Goal: Task Accomplishment & Management: Use online tool/utility

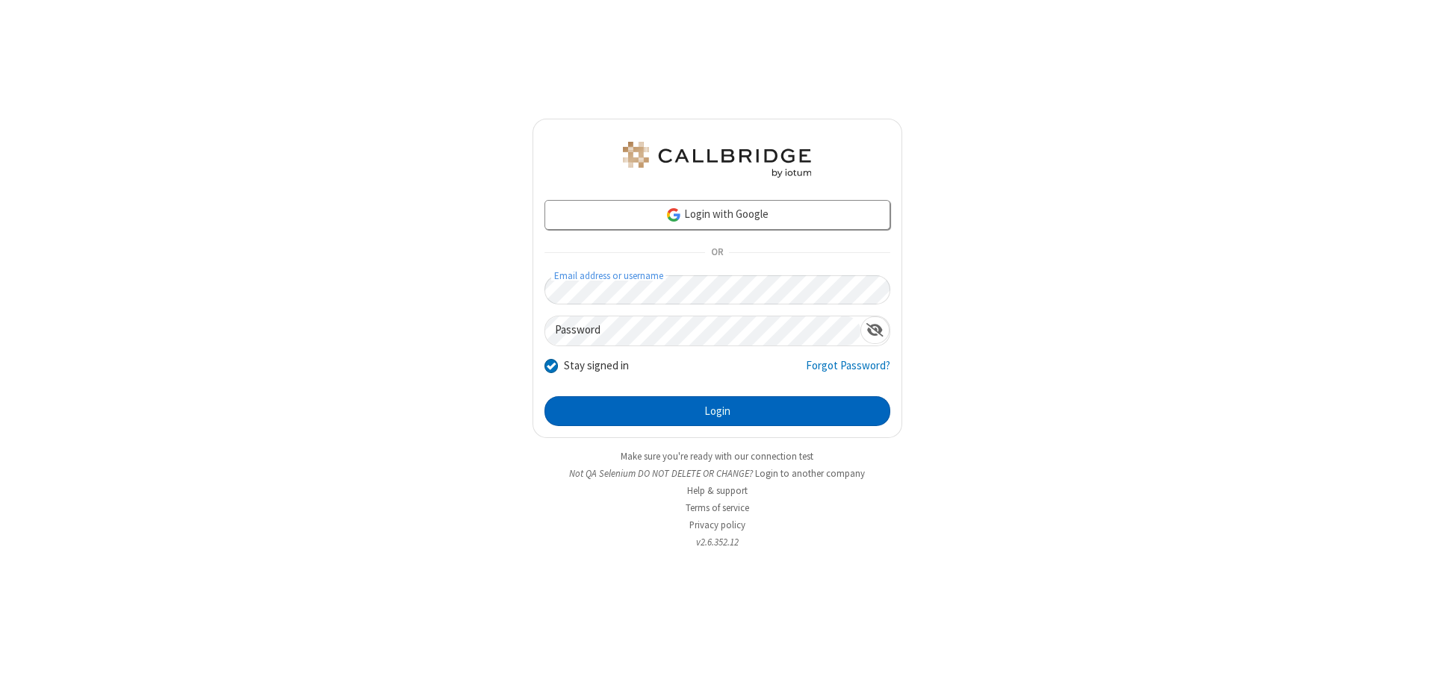
click at [717, 411] on button "Login" at bounding box center [717, 411] width 346 height 30
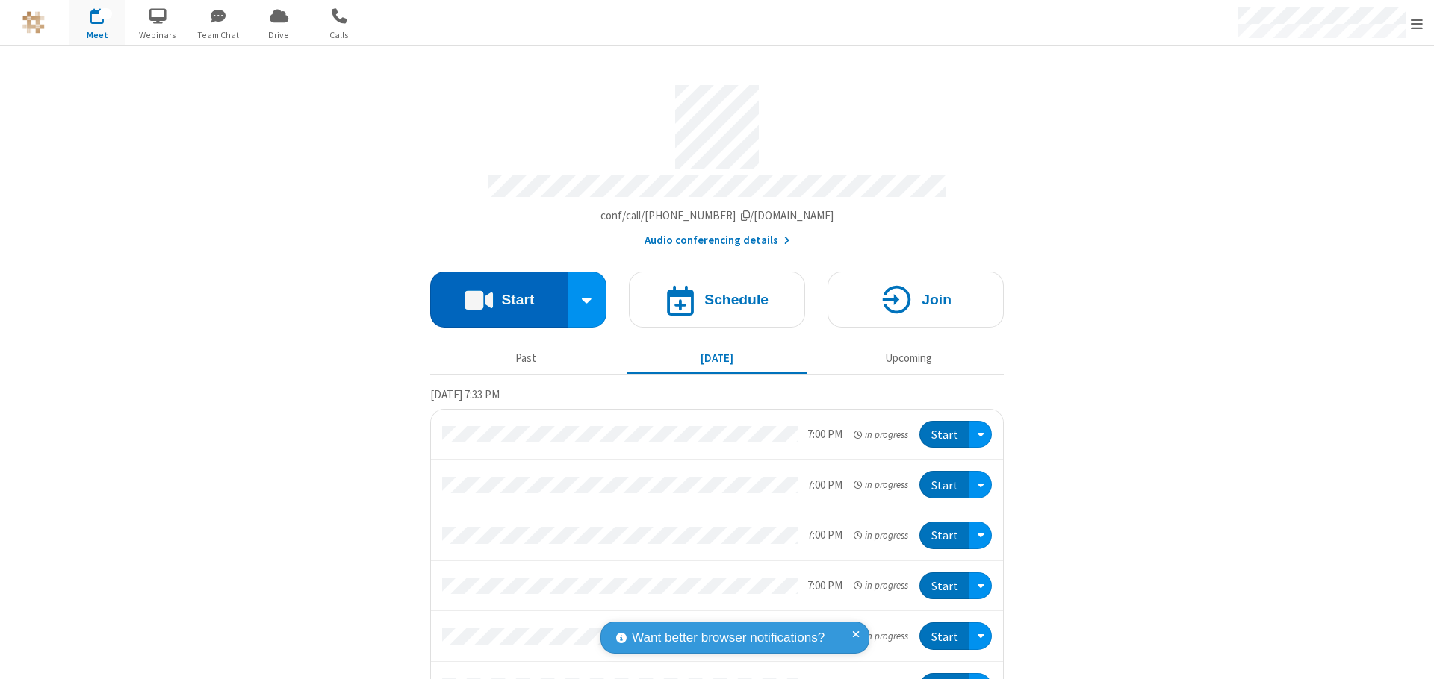
click at [493, 293] on button "Start" at bounding box center [499, 300] width 138 height 56
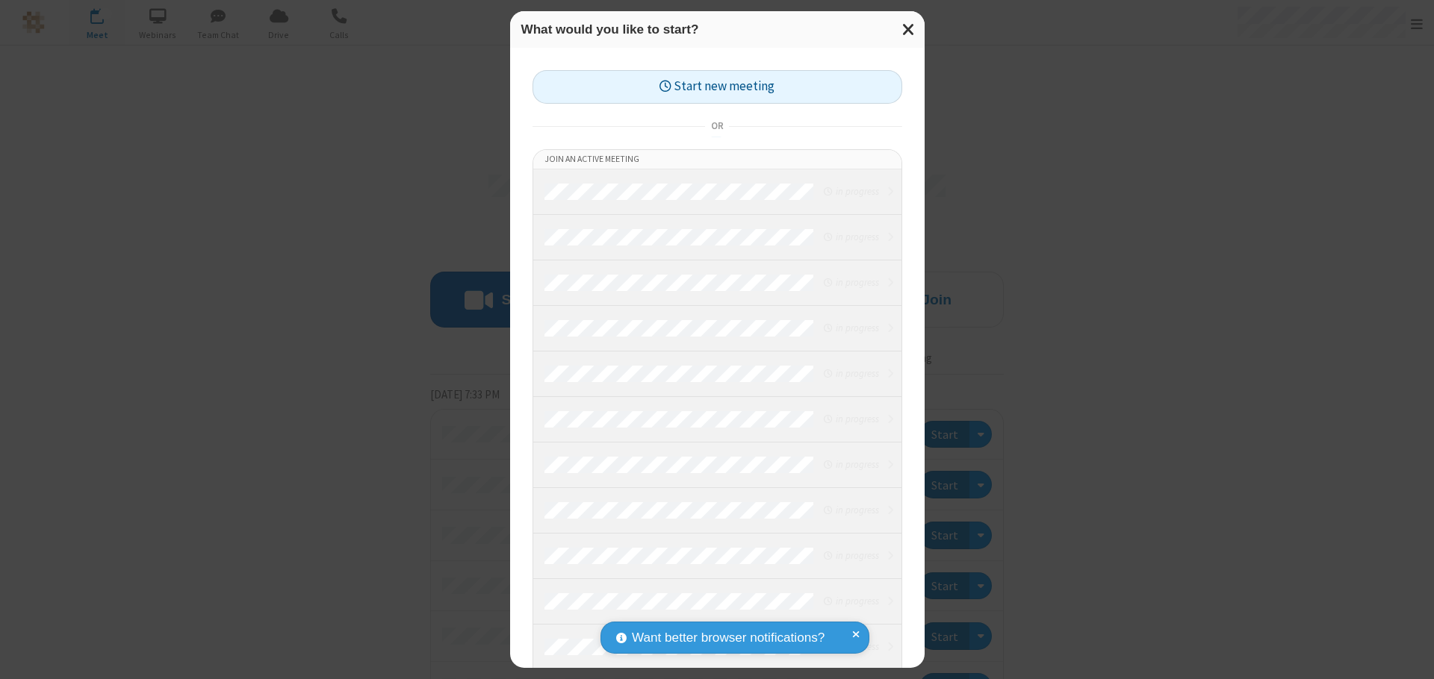
click at [717, 87] on button "Start new meeting" at bounding box center [717, 87] width 370 height 34
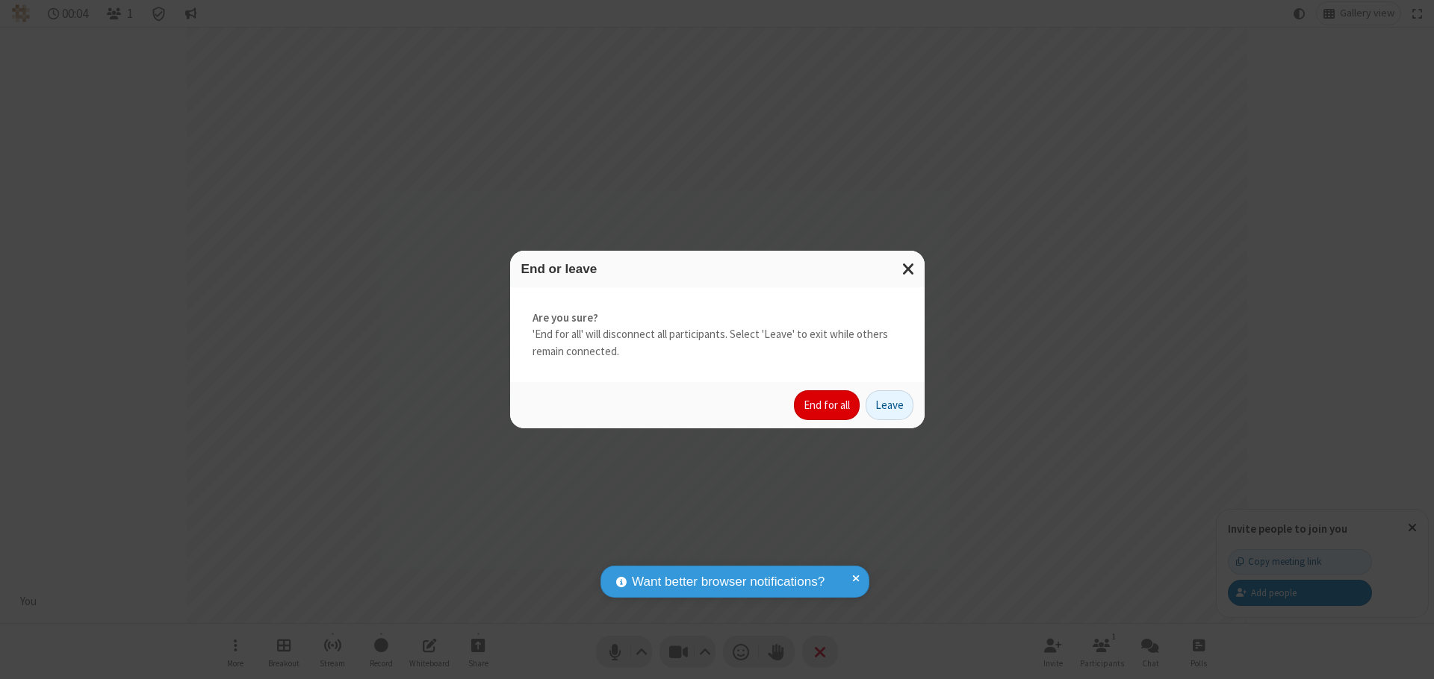
click at [827, 405] on button "End for all" at bounding box center [827, 405] width 66 height 30
